Goal: Find specific page/section

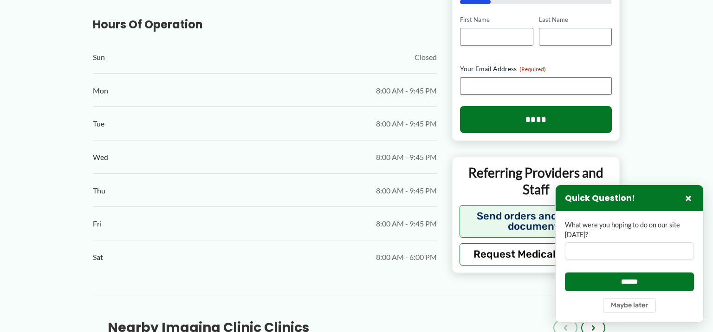
scroll to position [528, 0]
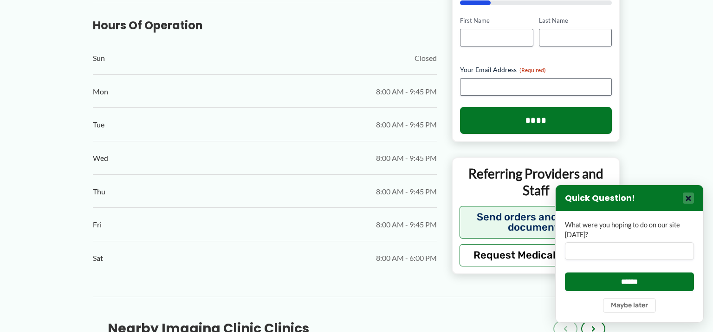
click at [692, 197] on button "×" at bounding box center [688, 197] width 11 height 11
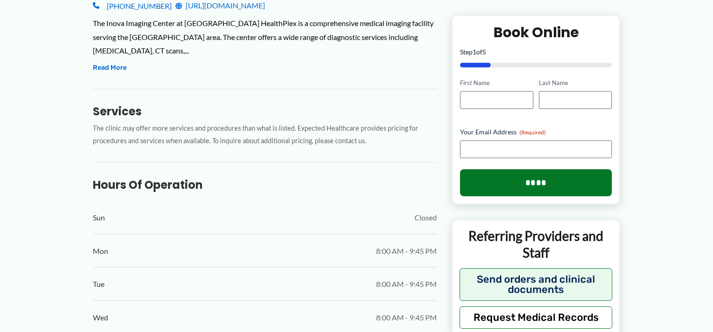
scroll to position [231, 0]
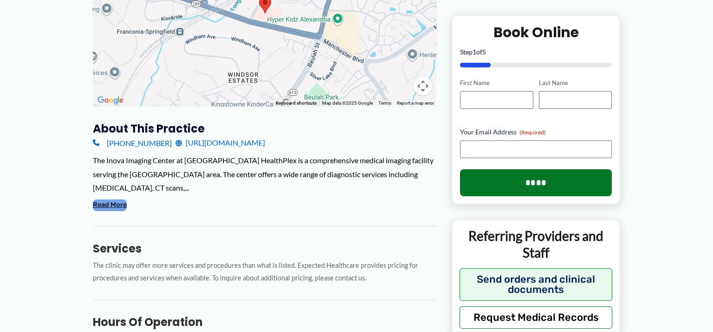
click at [103, 199] on button "Read More" at bounding box center [110, 204] width 34 height 11
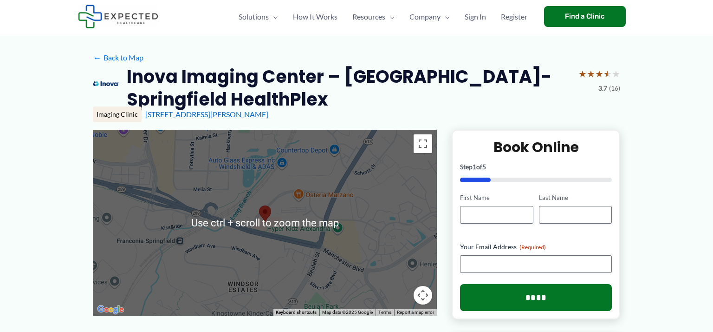
scroll to position [0, 0]
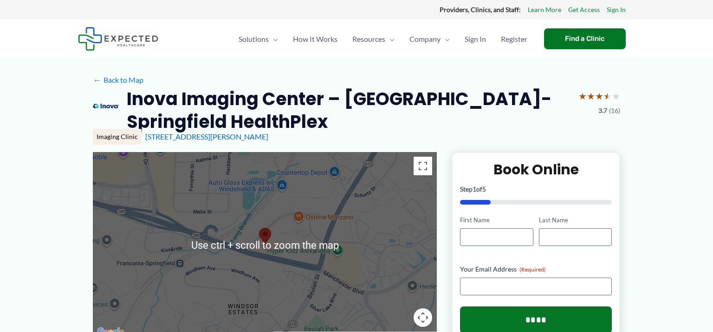
click at [341, 125] on h2 "Inova Imaging Center – [GEOGRAPHIC_DATA]-Springfield HealthPlex" at bounding box center [349, 110] width 444 height 46
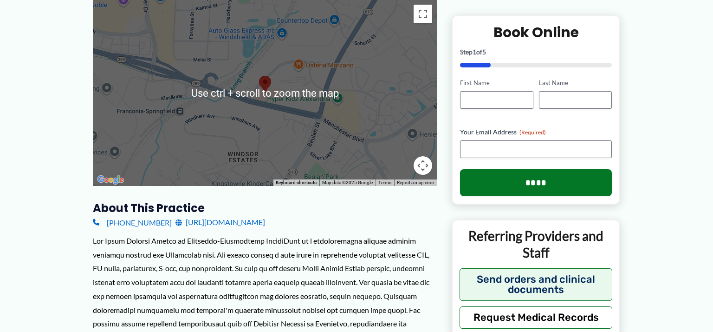
scroll to position [183, 0]
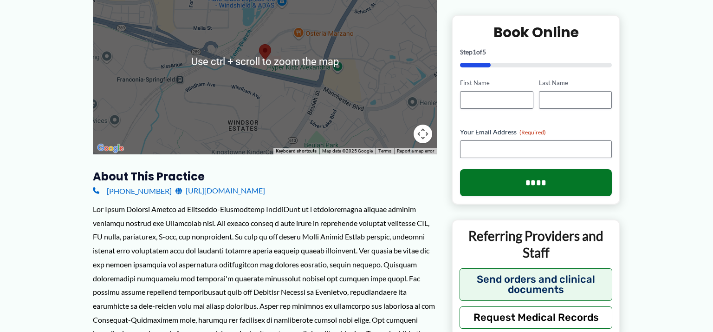
click at [281, 224] on div at bounding box center [265, 291] width 344 height 179
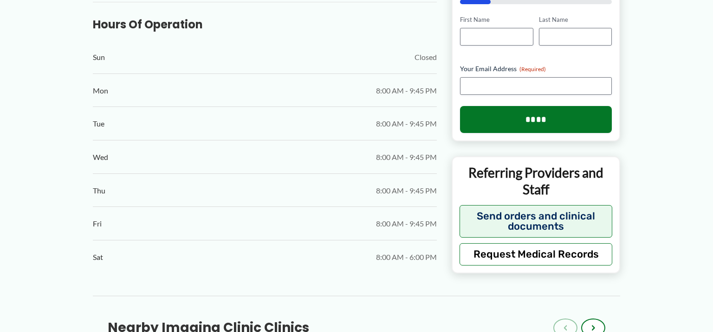
scroll to position [641, 0]
